Goal: Task Accomplishment & Management: Complete application form

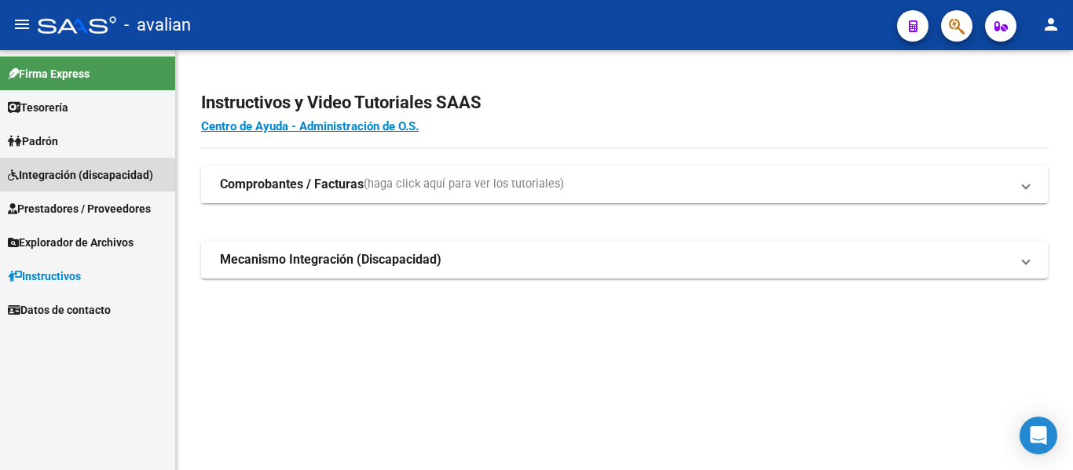
click at [117, 173] on span "Integración (discapacidad)" at bounding box center [80, 174] width 145 height 17
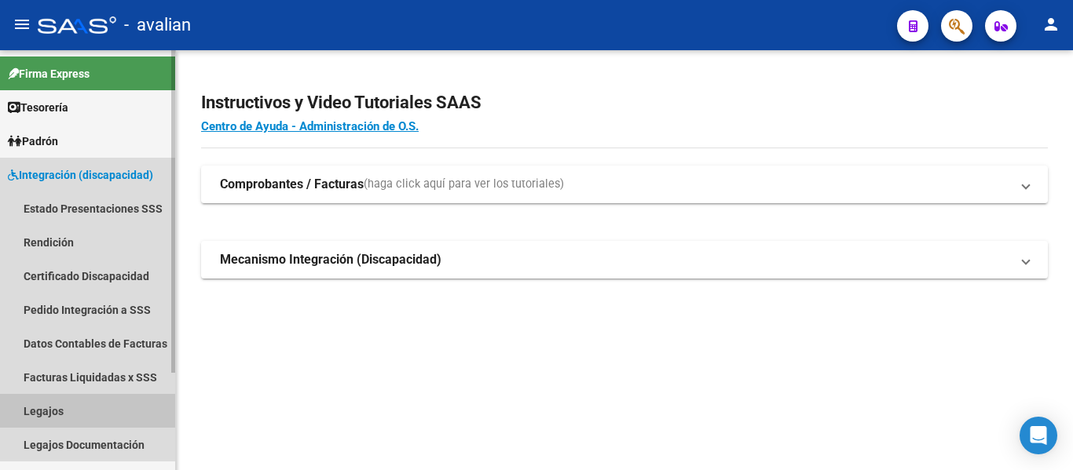
click at [54, 401] on link "Legajos" at bounding box center [87, 411] width 175 height 34
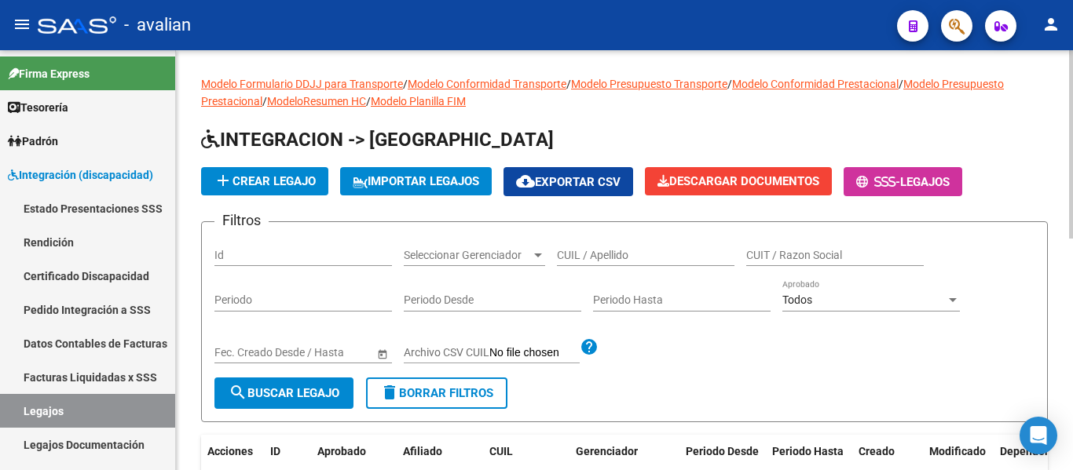
click at [600, 249] on input "CUIL / Apellido" at bounding box center [645, 255] width 177 height 13
paste input "20591290496"
type input "20591290496"
click at [313, 394] on span "search Buscar Legajo" at bounding box center [283, 393] width 111 height 14
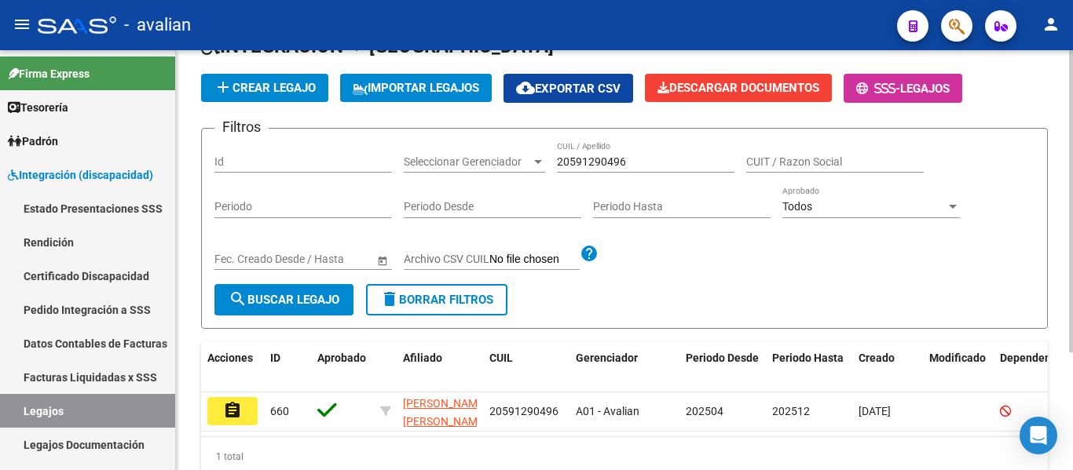
scroll to position [122, 0]
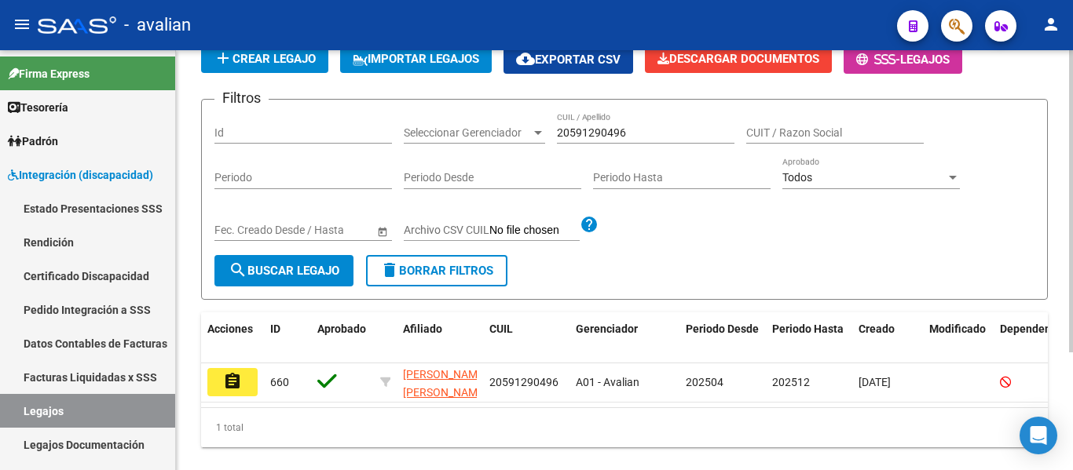
click at [1072, 331] on div at bounding box center [1071, 297] width 4 height 302
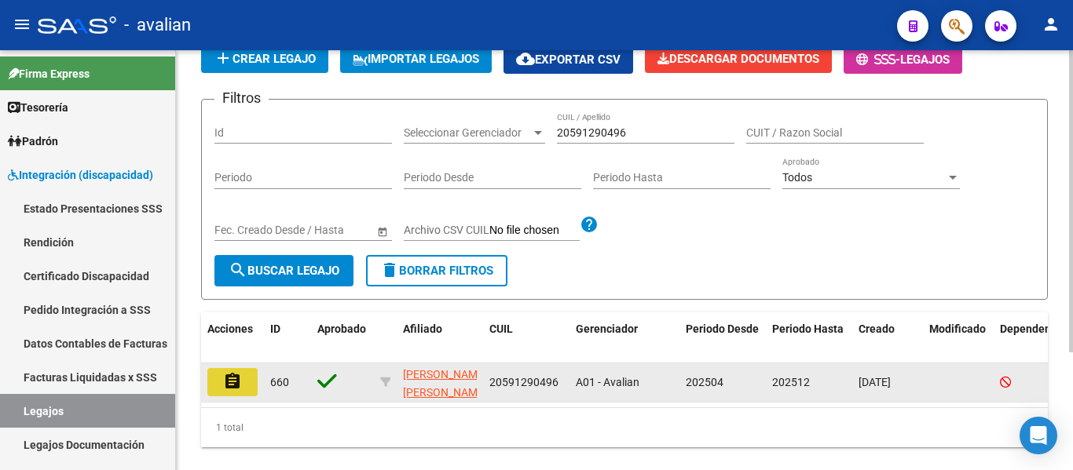
click at [239, 372] on button "assignment" at bounding box center [232, 382] width 50 height 28
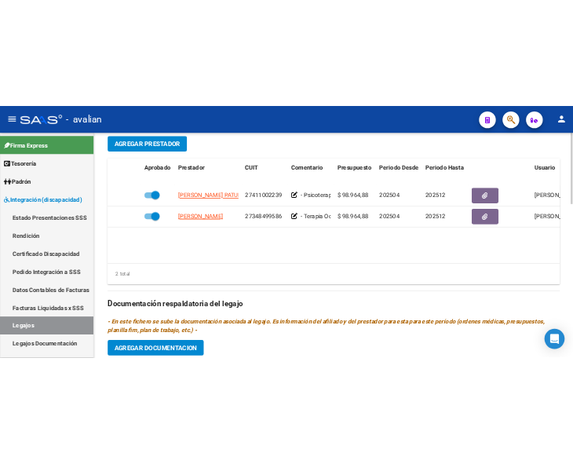
scroll to position [620, 0]
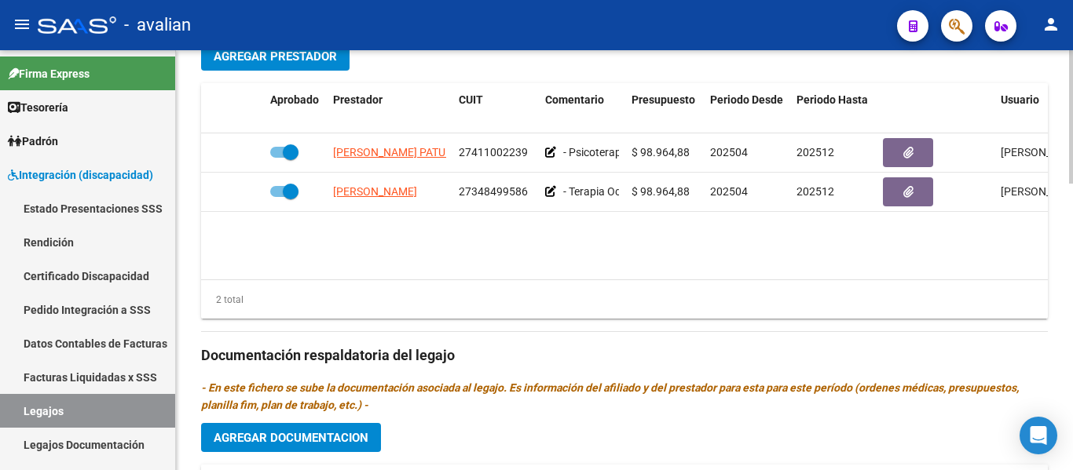
click at [1072, 368] on div at bounding box center [1071, 313] width 4 height 133
click at [287, 64] on span "Agregar Prestador" at bounding box center [275, 56] width 123 height 14
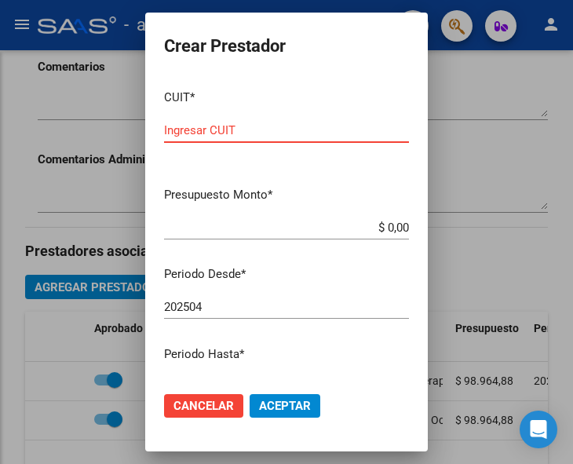
scroll to position [586, 0]
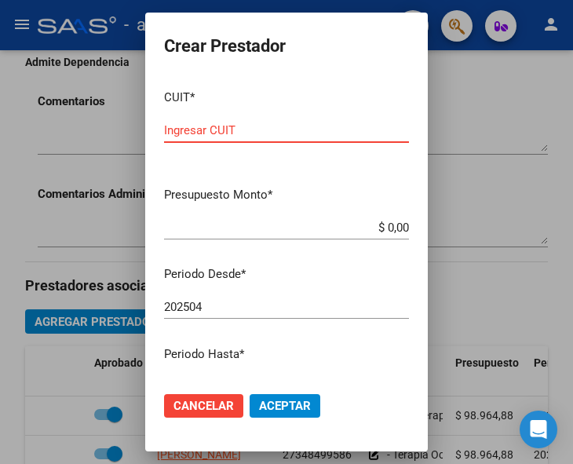
click at [203, 130] on input "Ingresar CUIT" at bounding box center [286, 130] width 245 height 14
type input "30-71830133-1"
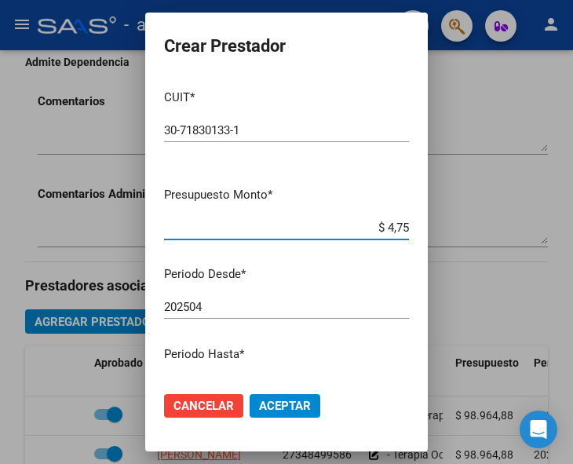
click at [394, 227] on input "$ 4,75" at bounding box center [286, 228] width 245 height 14
type input "$ 475.830,36"
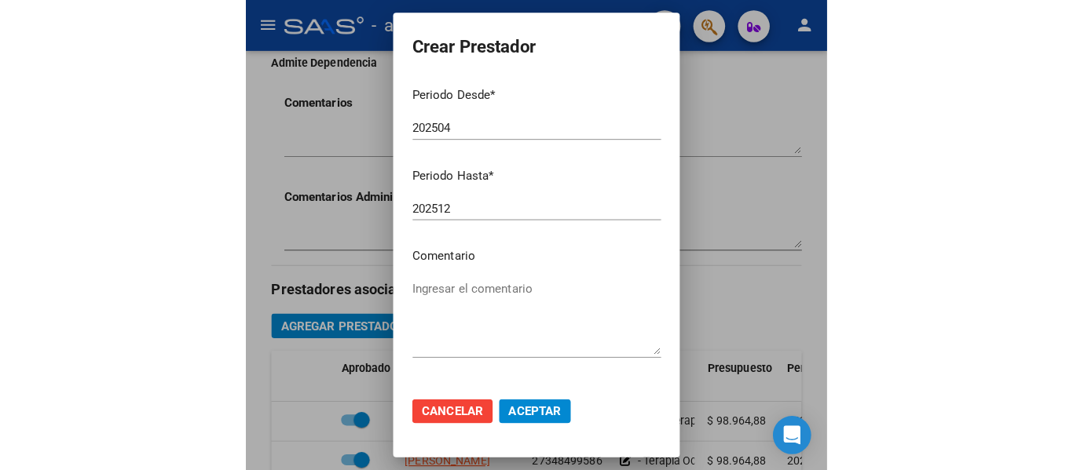
scroll to position [184, 0]
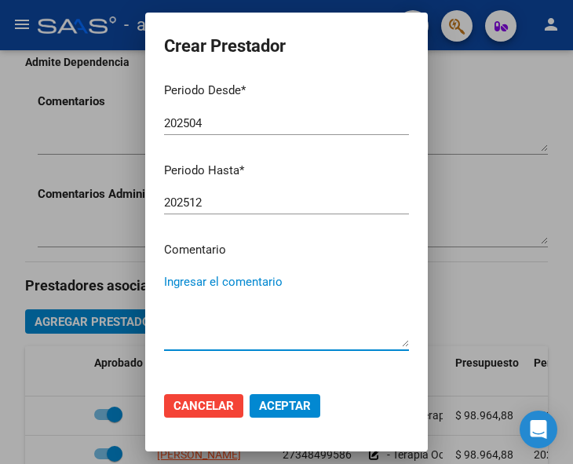
click at [279, 298] on textarea "Ingresar el comentario" at bounding box center [286, 310] width 245 height 74
type textarea "Módulo de apoyo a la Integración Escolar"
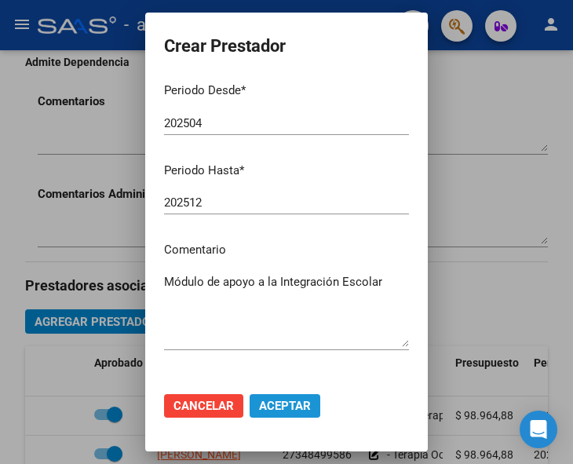
click at [278, 415] on button "Aceptar" at bounding box center [285, 406] width 71 height 24
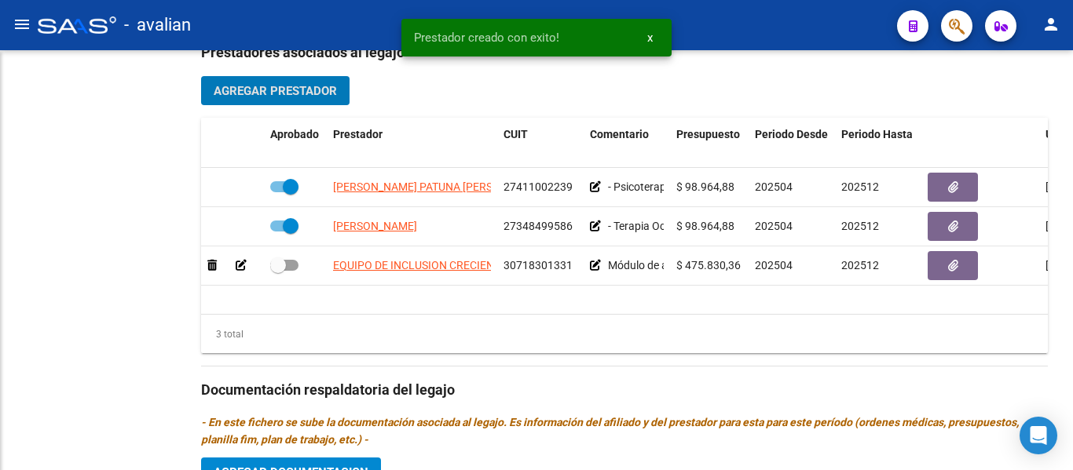
scroll to position [521, 0]
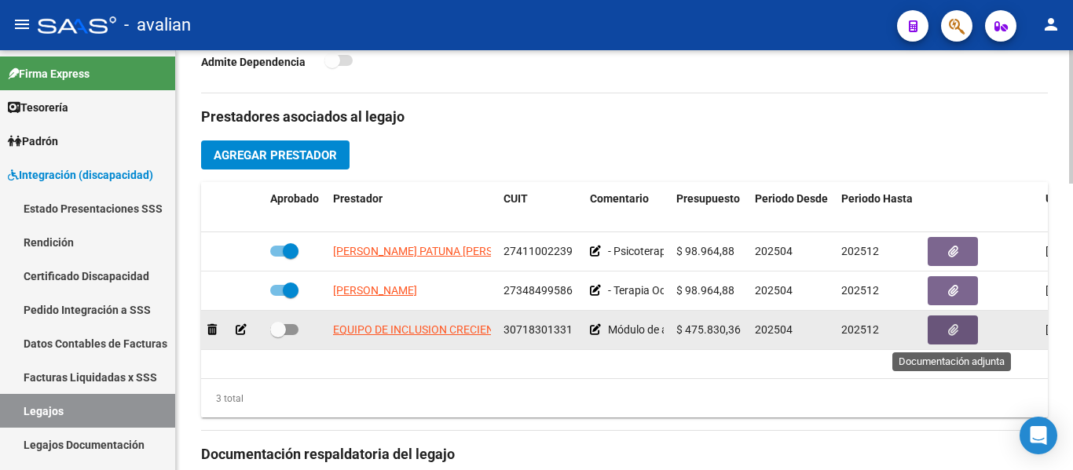
click at [948, 335] on icon "button" at bounding box center [953, 330] width 10 height 12
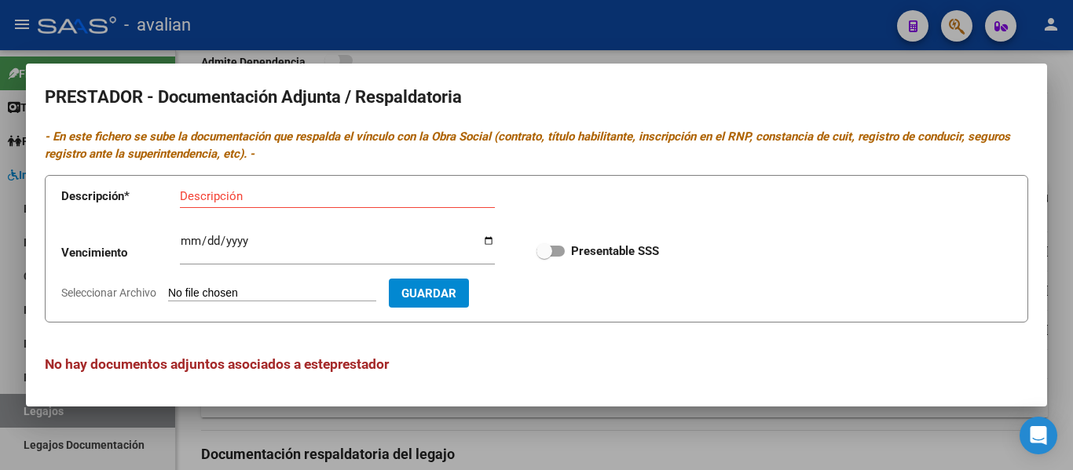
click at [288, 293] on input "Seleccionar Archivo" at bounding box center [272, 294] width 208 height 15
type input "C:\fakepath\AFIP - Administración Federal de Ingresos Públicos (5) (1).pdf"
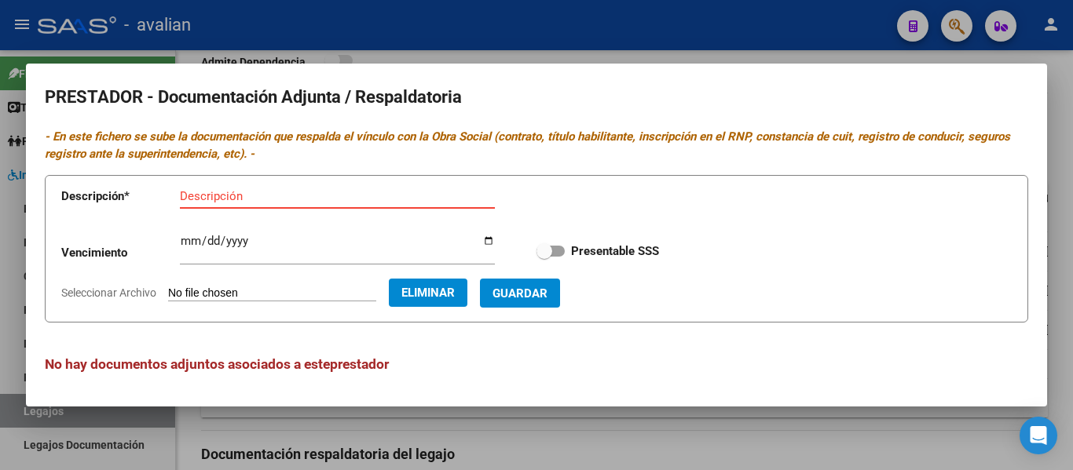
click at [301, 200] on input "Descripción" at bounding box center [337, 196] width 315 height 14
type input "a"
type input "ARCA"
click at [539, 288] on span "Guardar" at bounding box center [519, 294] width 55 height 14
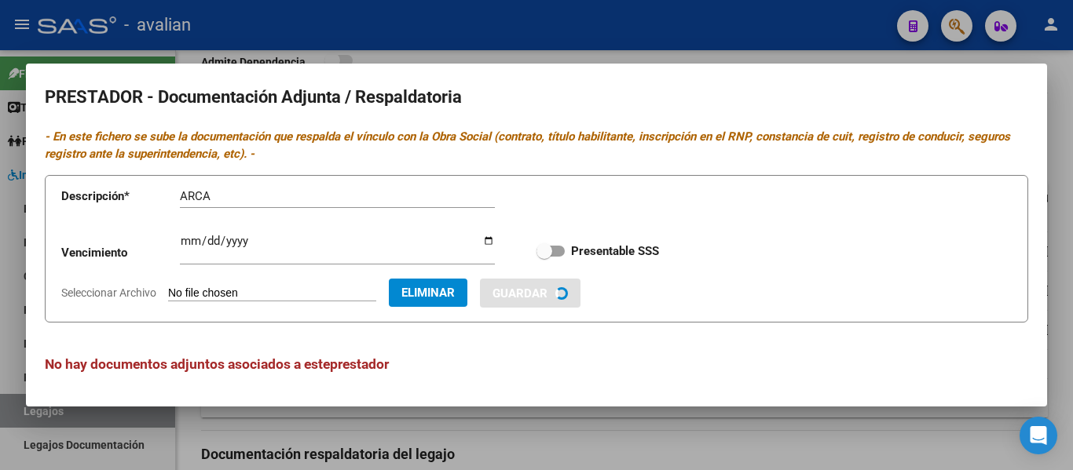
checkbox input "true"
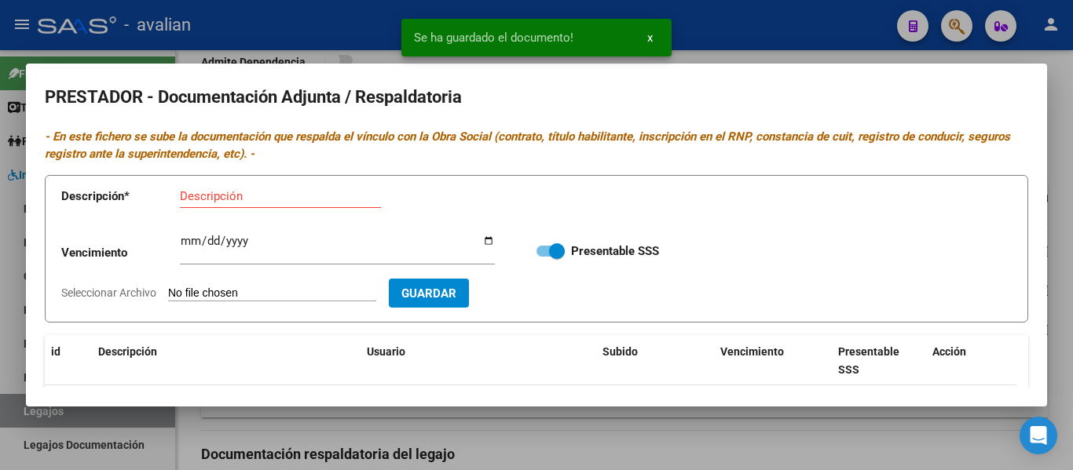
click at [219, 292] on input "Seleccionar Archivo" at bounding box center [272, 294] width 208 height 15
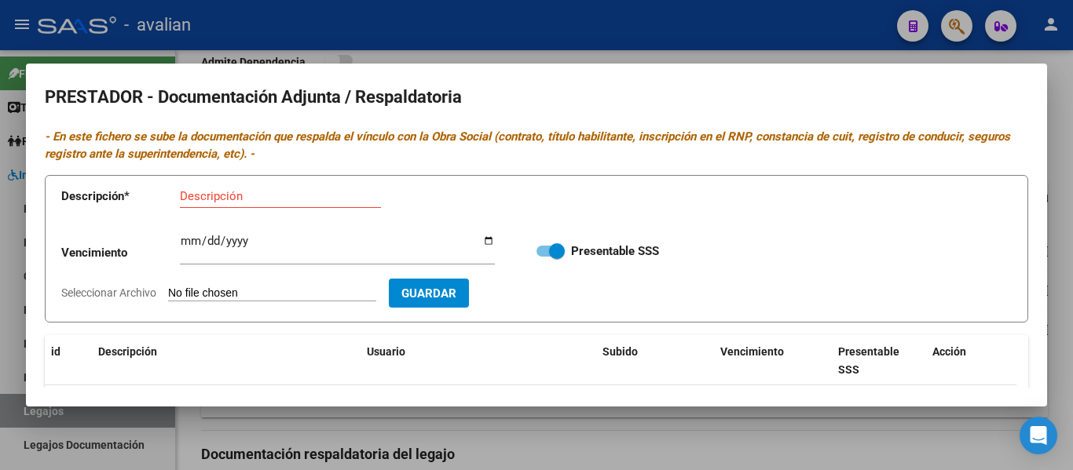
type input "C:\fakepath\Inscripcion RNP centro (2).pdf"
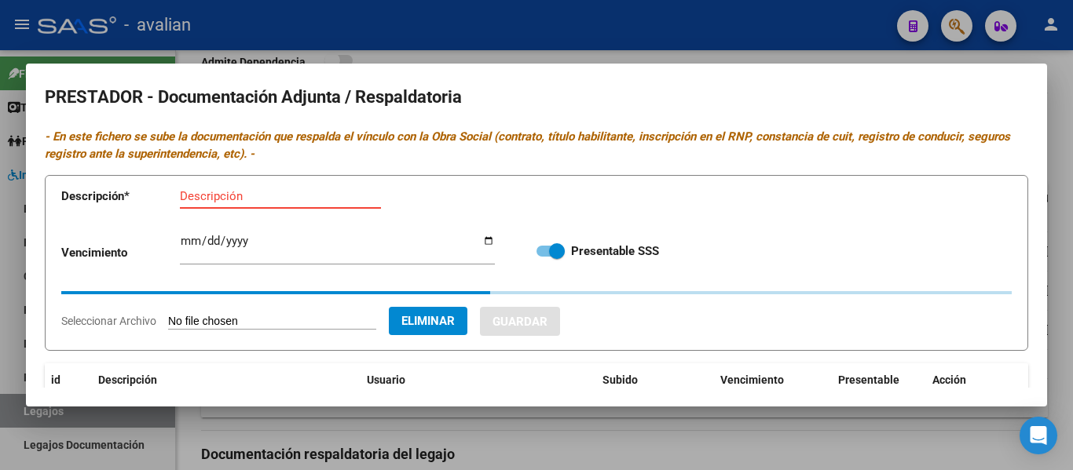
click at [268, 192] on input "Descripción" at bounding box center [280, 196] width 201 height 14
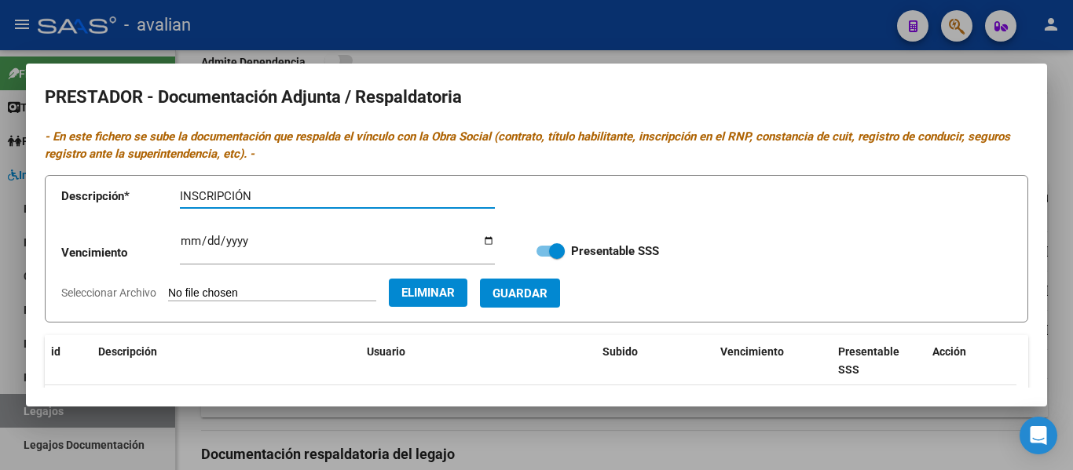
type input "INSCRIPCIÓN"
click at [550, 302] on button "Guardar" at bounding box center [520, 293] width 80 height 29
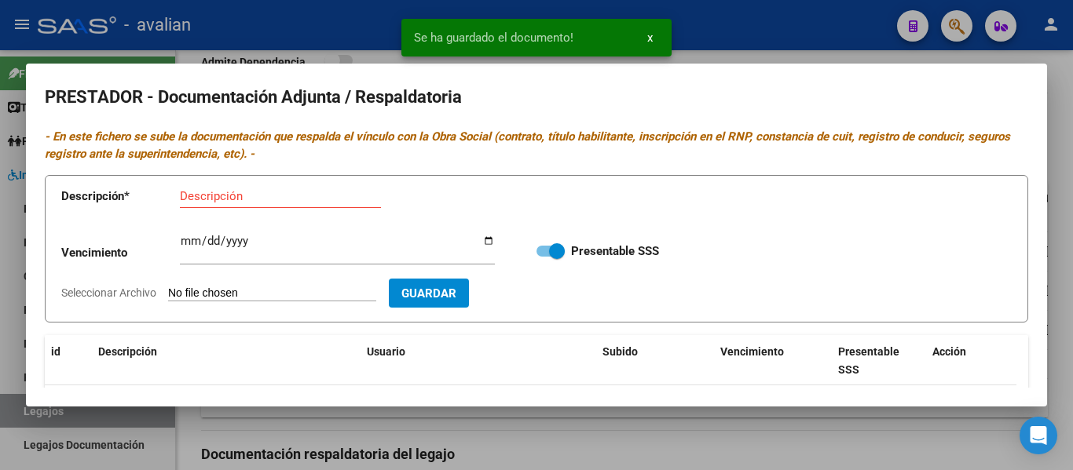
click at [269, 295] on input "Seleccionar Archivo" at bounding box center [272, 294] width 208 height 15
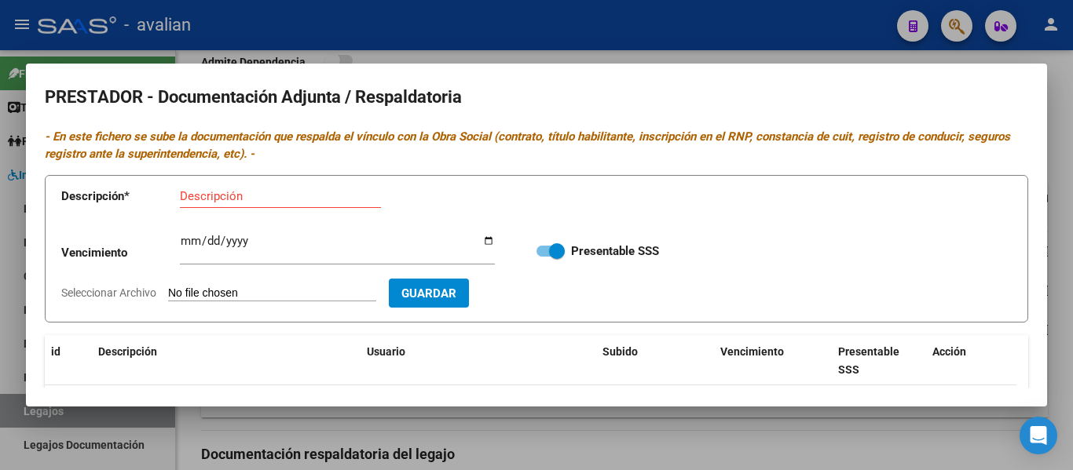
type input "C:\fakepath\CBU (1).pdf"
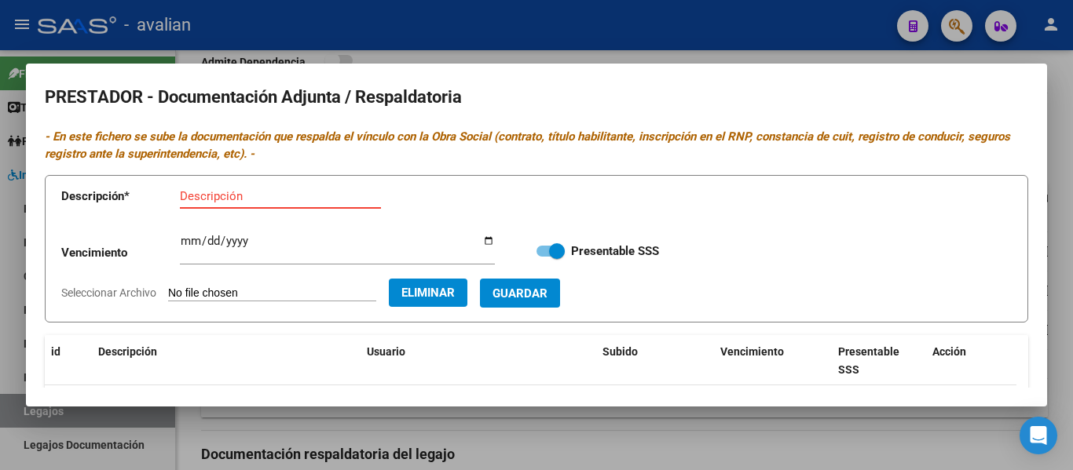
click at [258, 189] on input "Descripción" at bounding box center [280, 196] width 201 height 14
type input "CBU"
click at [542, 300] on span "Guardar" at bounding box center [519, 294] width 55 height 14
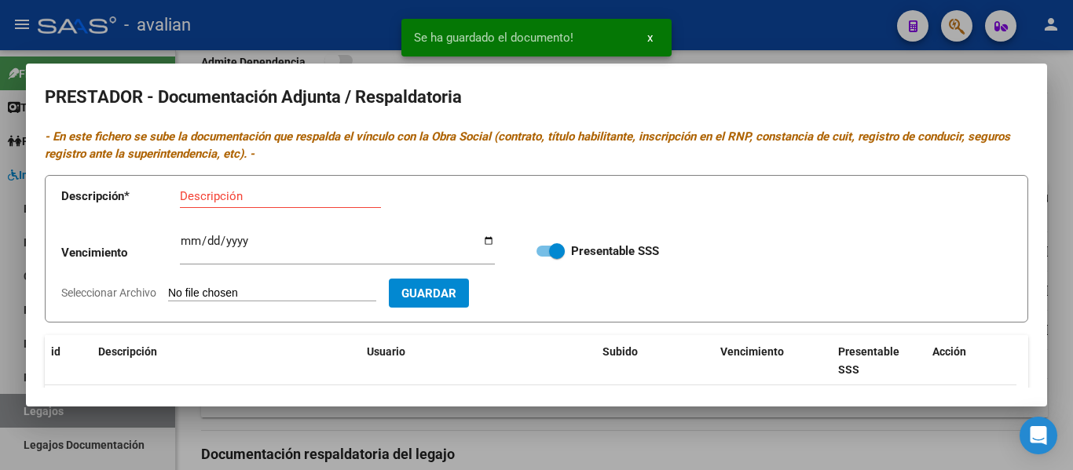
click at [268, 293] on input "Seleccionar Archivo" at bounding box center [272, 294] width 208 height 15
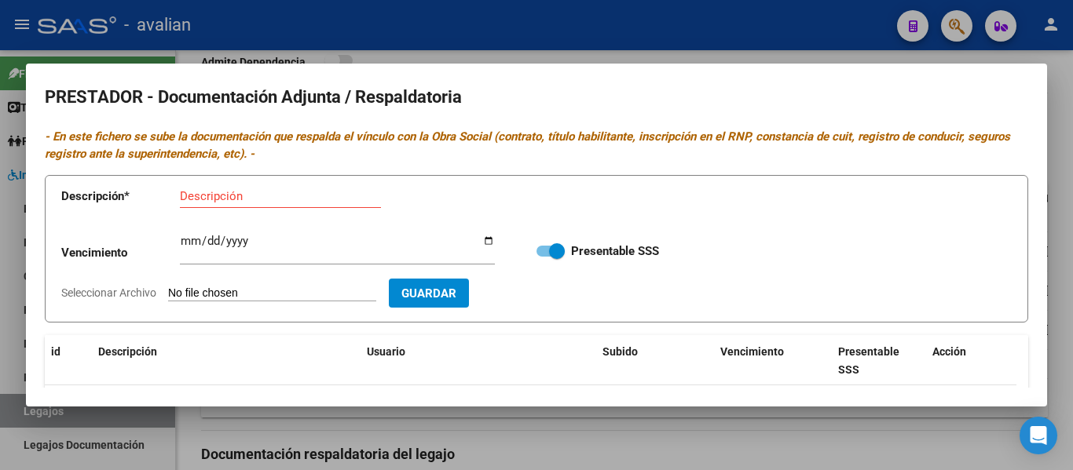
type input "C:\fakepath\RESOLUCION (1).pdf"
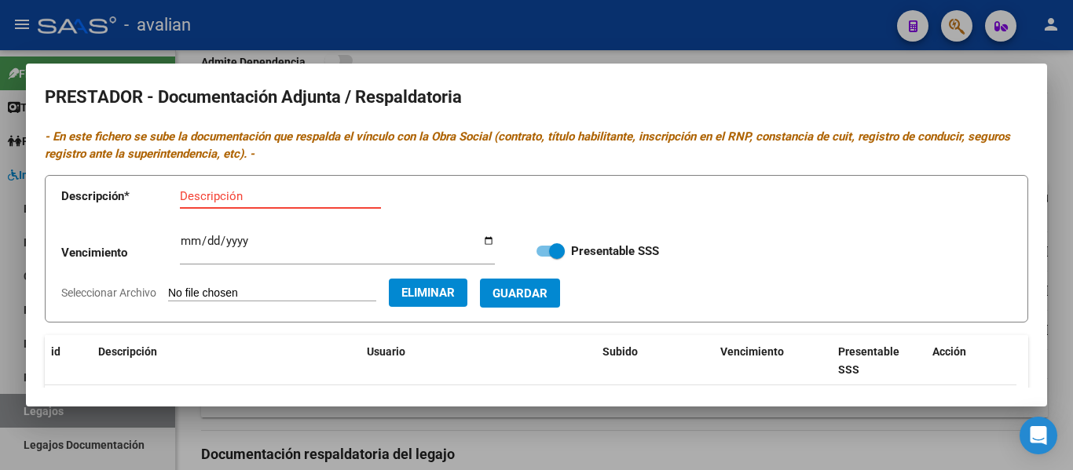
click at [228, 191] on input "Descripción" at bounding box center [280, 196] width 201 height 14
type input "RESOLUCION"
click at [547, 301] on span "Guardar" at bounding box center [519, 294] width 55 height 14
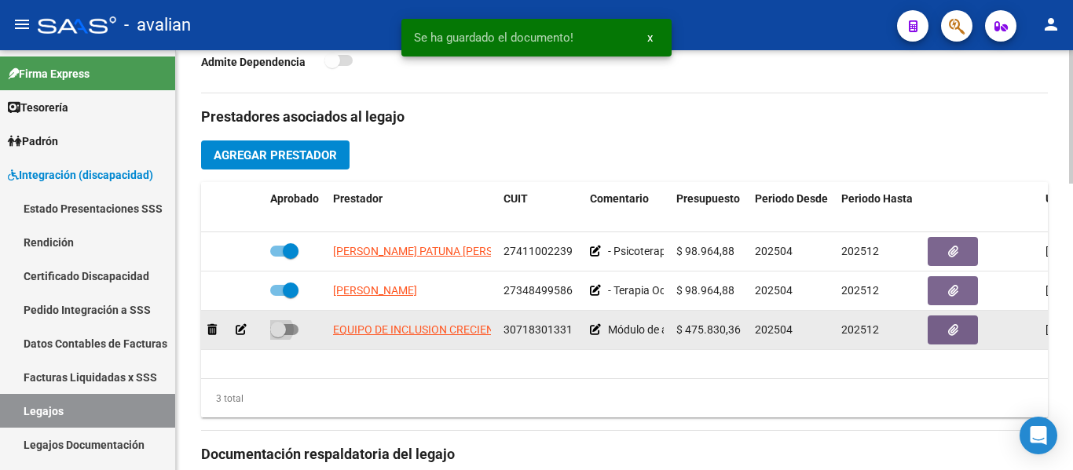
click at [295, 332] on span at bounding box center [284, 329] width 28 height 11
click at [278, 335] on input "checkbox" at bounding box center [277, 335] width 1 height 1
checkbox input "true"
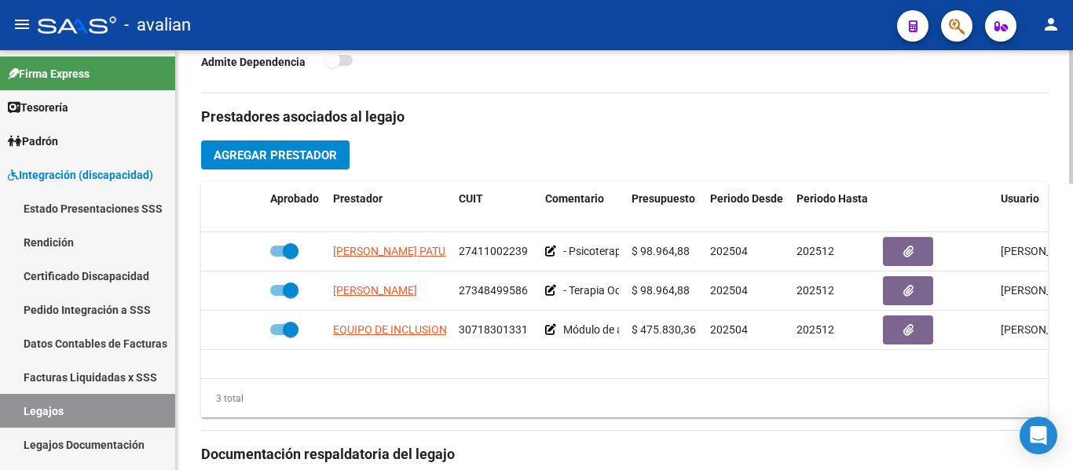
scroll to position [902, 0]
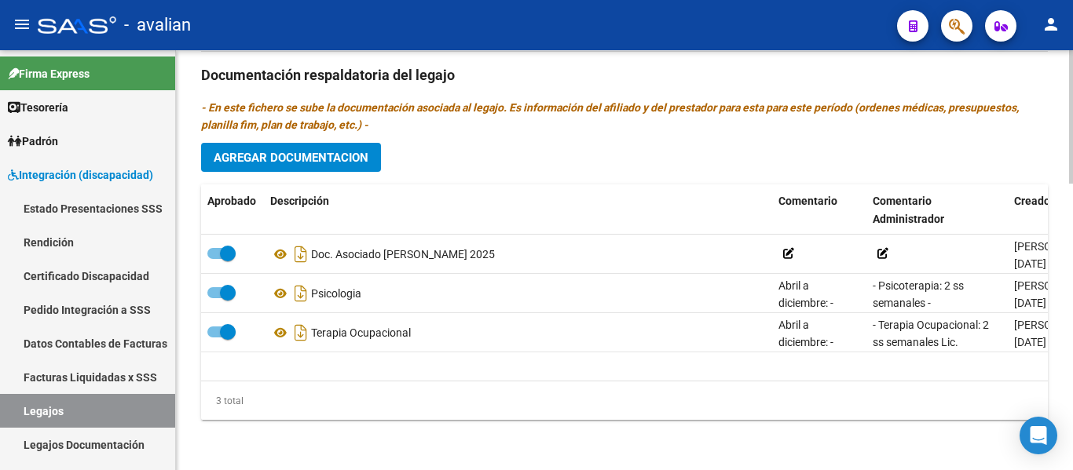
click at [1072, 378] on div at bounding box center [1071, 260] width 4 height 420
click at [331, 146] on button "Agregar Documentacion" at bounding box center [291, 157] width 180 height 29
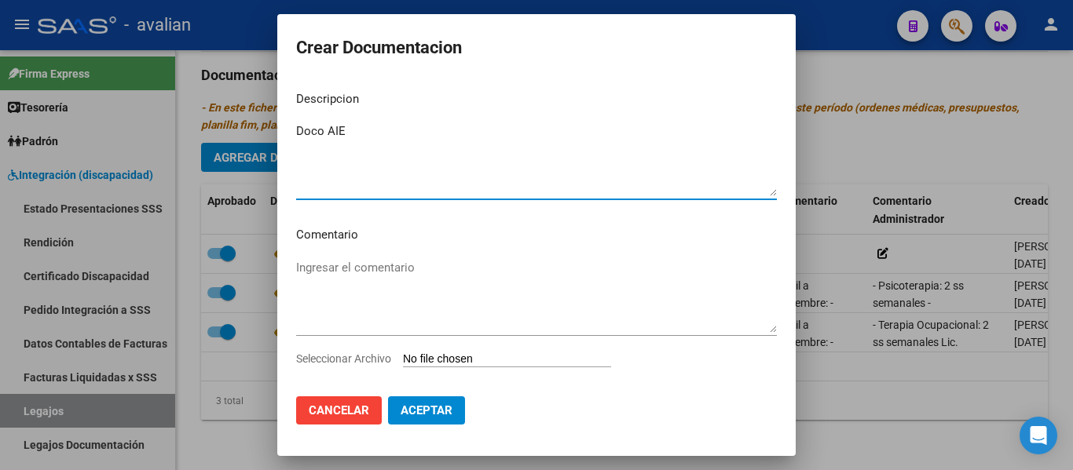
type textarea "Doco AIE"
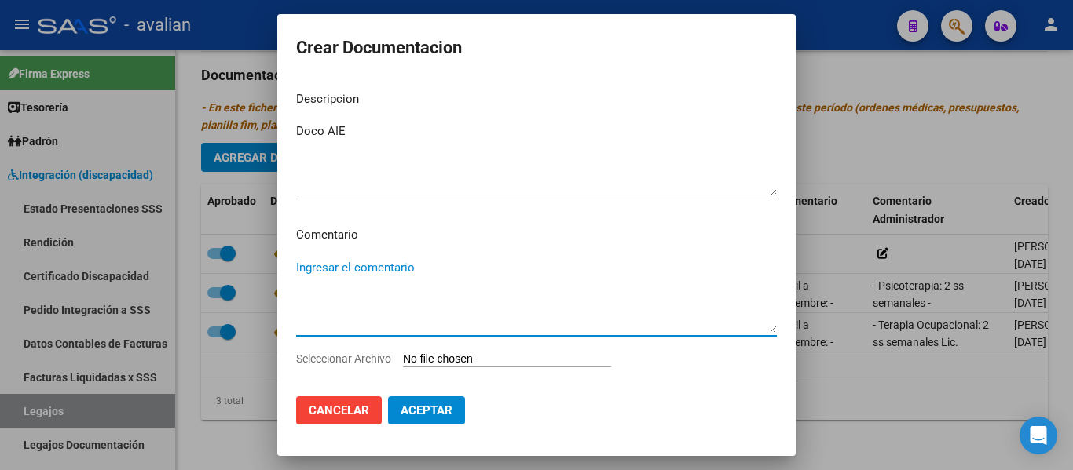
click at [317, 266] on textarea "Ingresar el comentario" at bounding box center [536, 296] width 481 height 74
paste textarea "Abril a diciembre deben facturar a AVALIAN AGENTE DE SEGURO DE SALUD CUIT 30-60…"
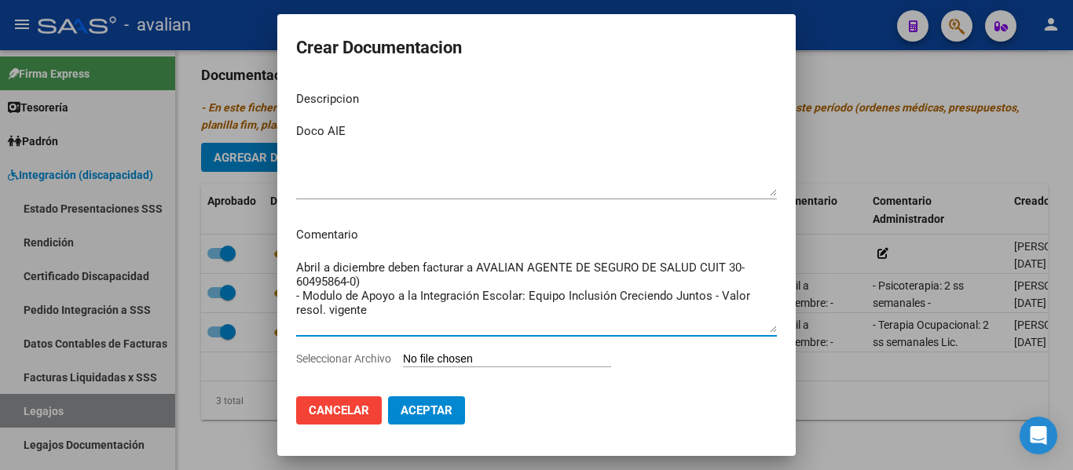
drag, startPoint x: 385, startPoint y: 264, endPoint x: 504, endPoint y: 280, distance: 120.5
click at [504, 280] on textarea "Abril a diciembre deben facturar a AVALIAN AGENTE DE SEGURO DE SALUD CUIT 30-60…" at bounding box center [536, 296] width 481 height 74
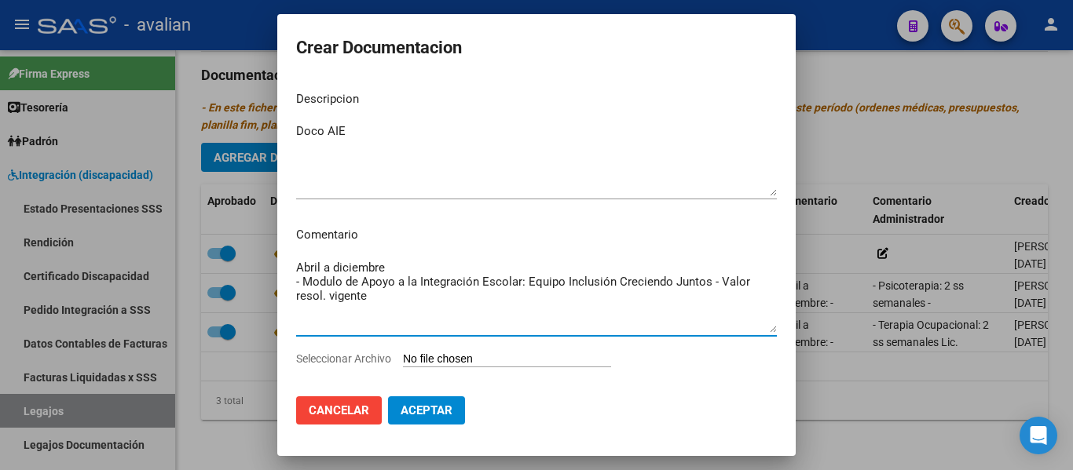
type textarea "Abril a diciembre - Modulo de Apoyo a la Integración Escolar: Equipo Inclusión …"
click at [471, 364] on input "Seleccionar Archivo" at bounding box center [507, 360] width 208 height 15
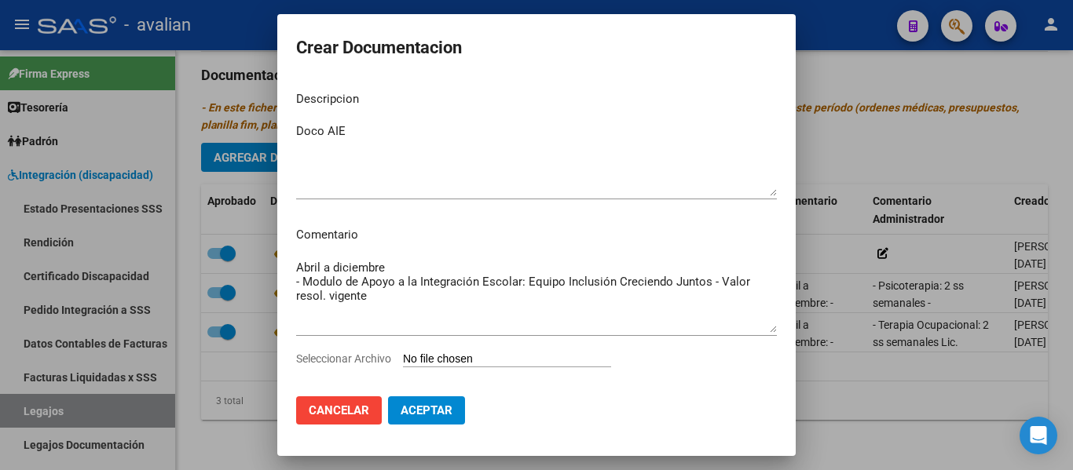
type input "C:\fakepath\ilovepdf_merged (10).pdf"
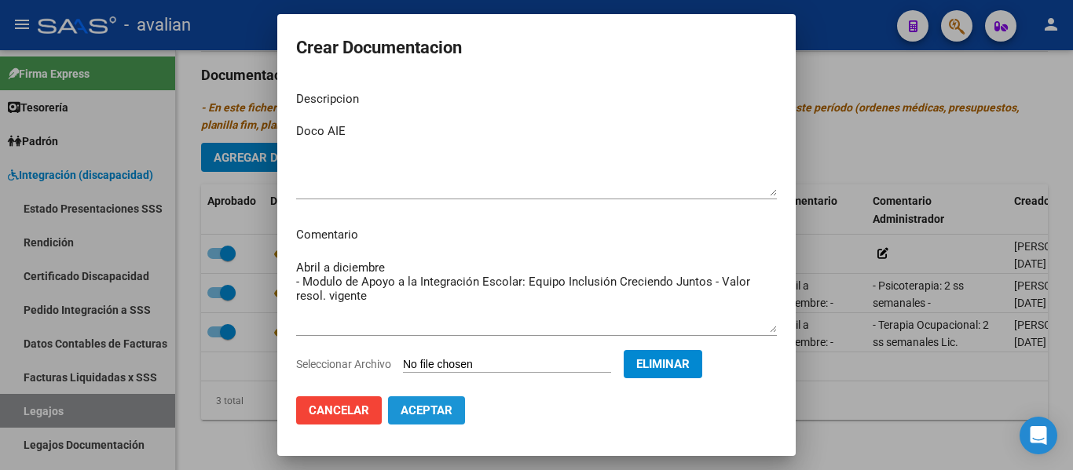
click at [399, 412] on button "Aceptar" at bounding box center [426, 411] width 77 height 28
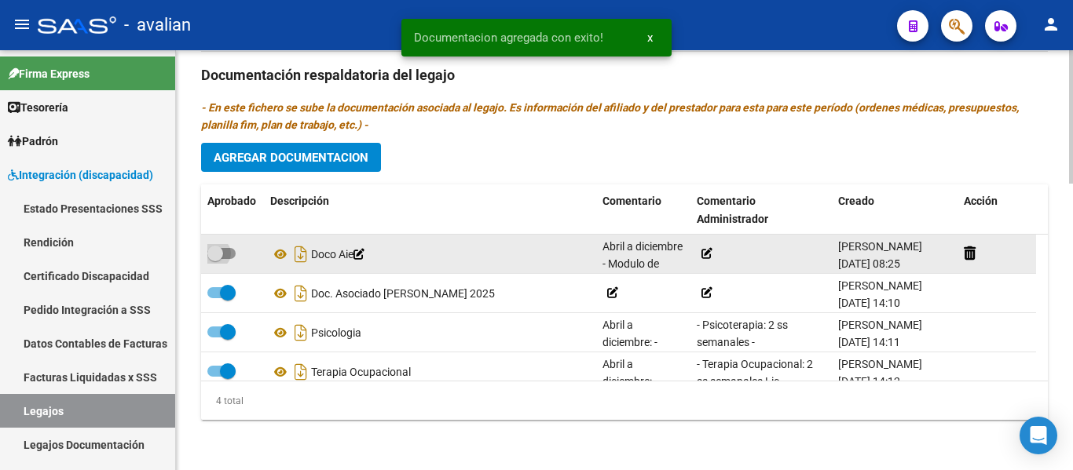
click at [230, 250] on span at bounding box center [221, 253] width 28 height 11
click at [215, 259] on input "checkbox" at bounding box center [214, 259] width 1 height 1
checkbox input "true"
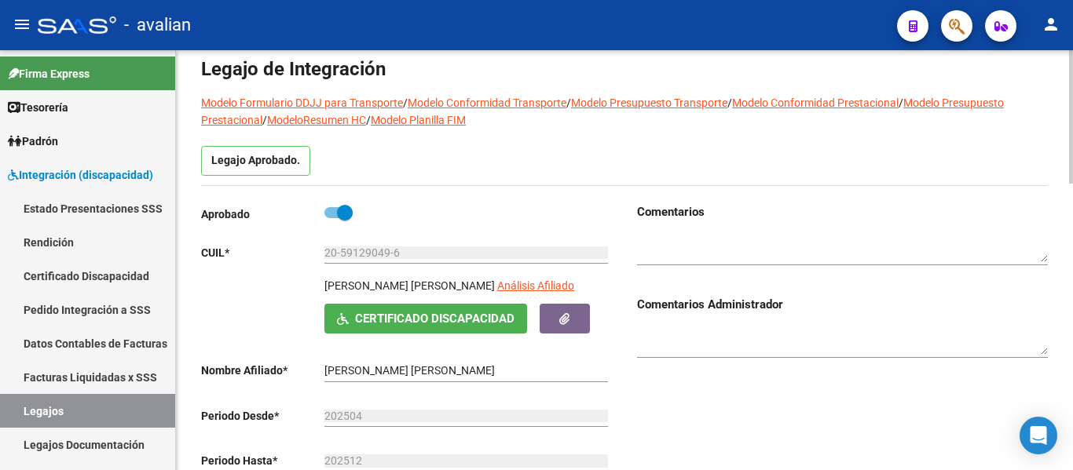
scroll to position [0, 0]
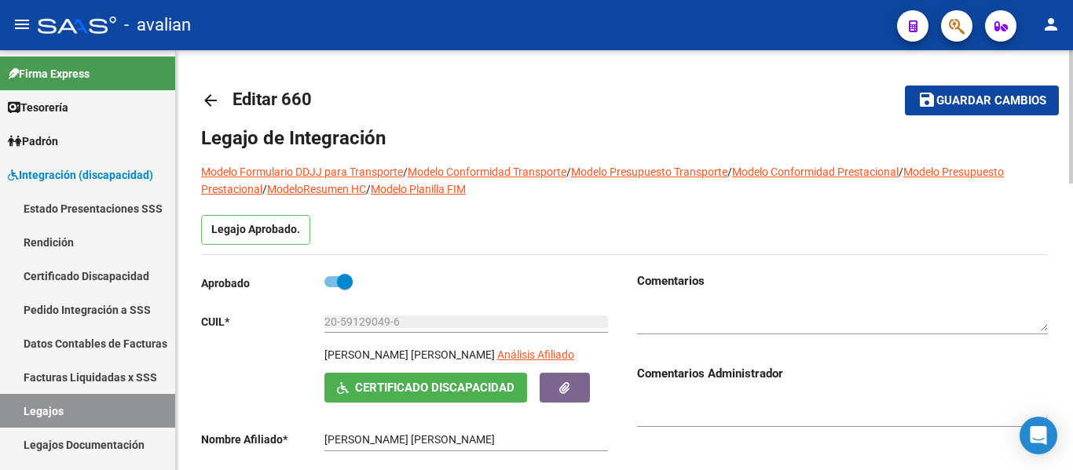
click at [1057, 43] on div "menu - avalian person Firma Express Tesorería Extractos Procesados (csv) Extrac…" at bounding box center [536, 235] width 1073 height 470
click at [985, 99] on span "Guardar cambios" at bounding box center [991, 101] width 110 height 14
